Goal: Book appointment/travel/reservation

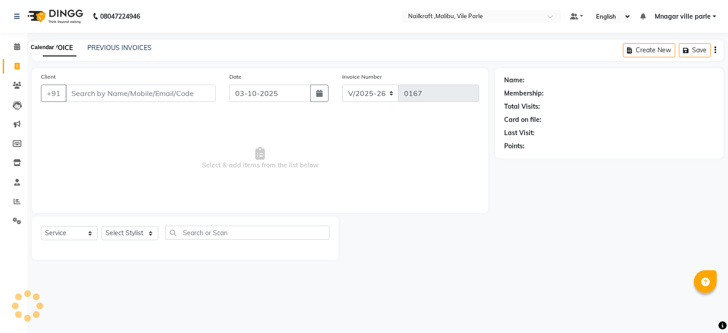
select select "8988"
select select "service"
drag, startPoint x: 0, startPoint y: 0, endPoint x: 15, endPoint y: 44, distance: 46.2
click at [15, 44] on icon at bounding box center [17, 46] width 6 height 7
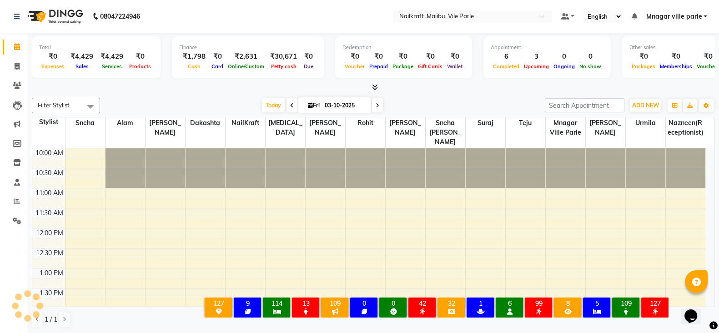
scroll to position [290, 0]
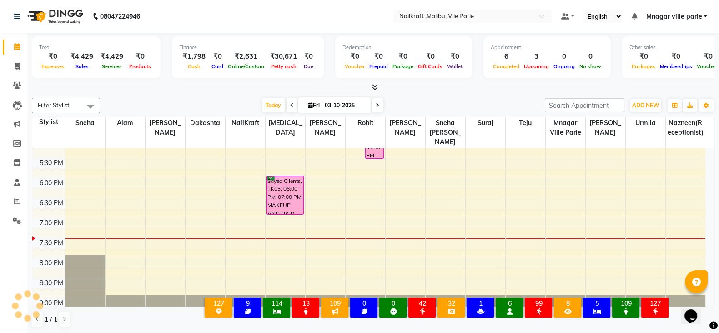
click at [377, 105] on icon at bounding box center [378, 105] width 4 height 5
type input "04-10-2025"
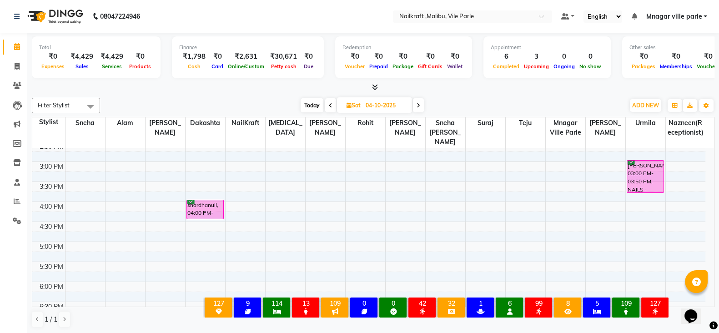
scroll to position [186, 0]
click at [642, 197] on div "10:00 AM 10:30 AM 11:00 AM 11:30 AM 12:00 PM 12:30 PM 1:00 PM 1:30 PM 2:00 PM 2…" at bounding box center [368, 202] width 673 height 480
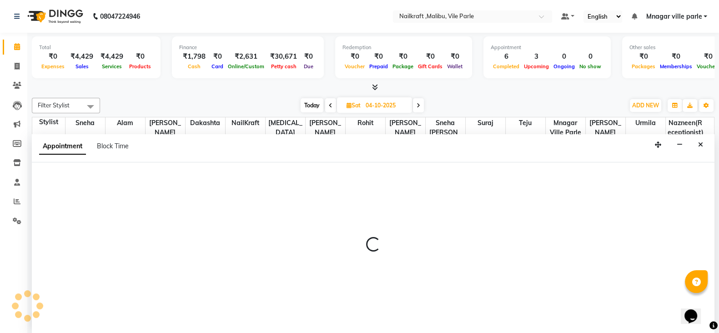
scroll to position [0, 0]
select select "91686"
select select "tentative"
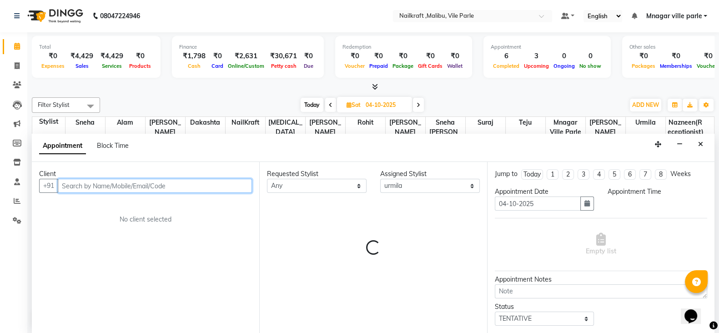
select select "960"
